Goal: Navigation & Orientation: Understand site structure

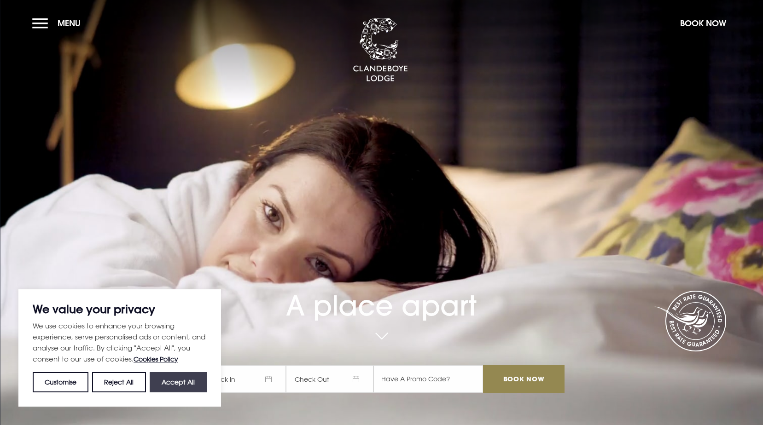
click at [183, 383] on button "Accept All" at bounding box center [178, 383] width 57 height 20
checkbox input "true"
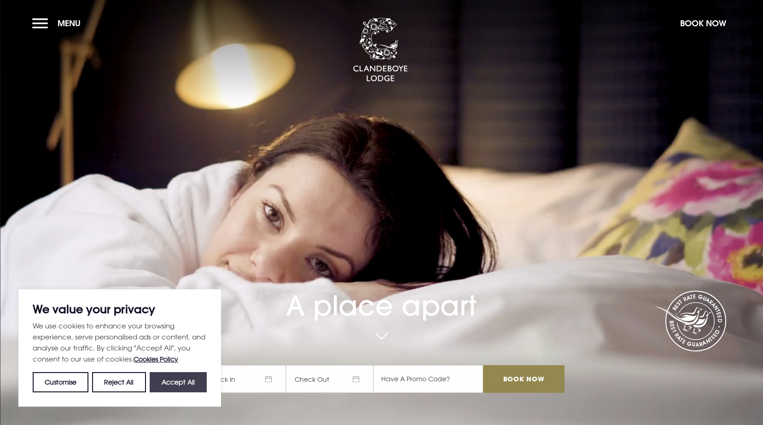
checkbox input "true"
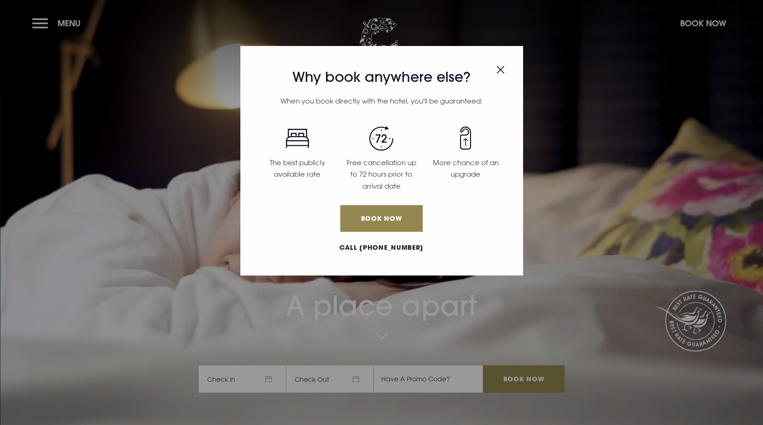
click at [499, 66] on img "Close modal" at bounding box center [500, 70] width 8 height 8
